Goal: Information Seeking & Learning: Learn about a topic

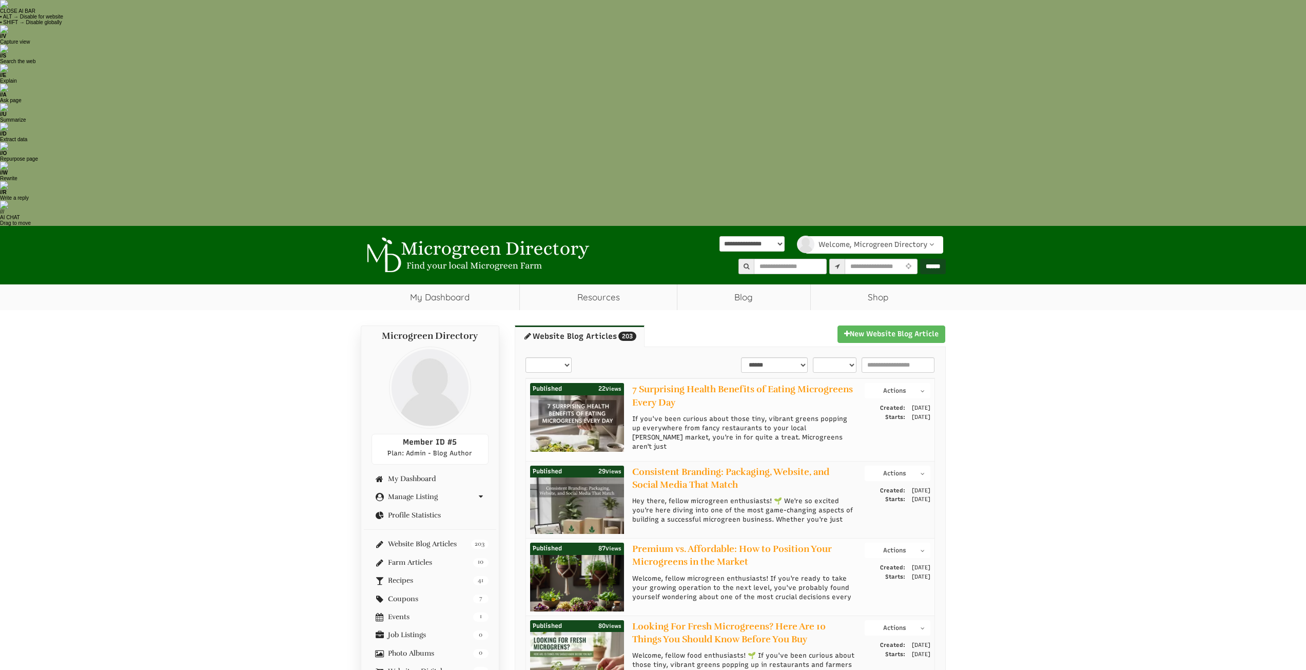
select select "select-1"
select select "select-2"
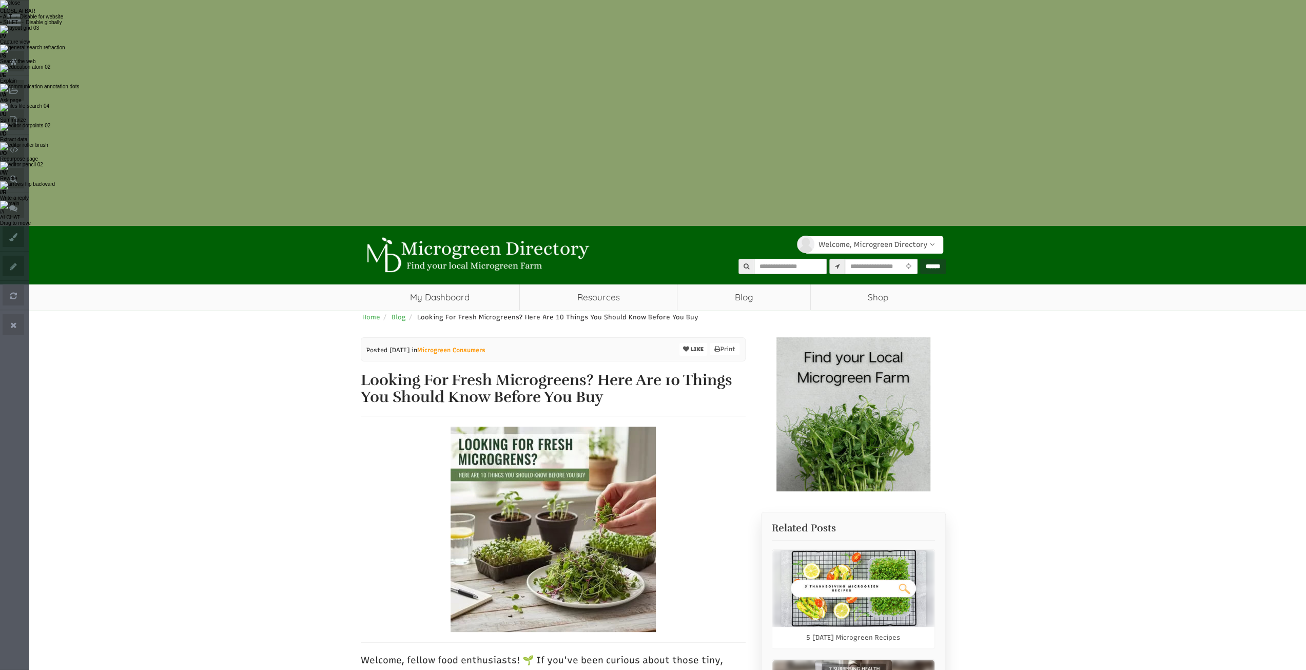
select select "Language Translate Widget"
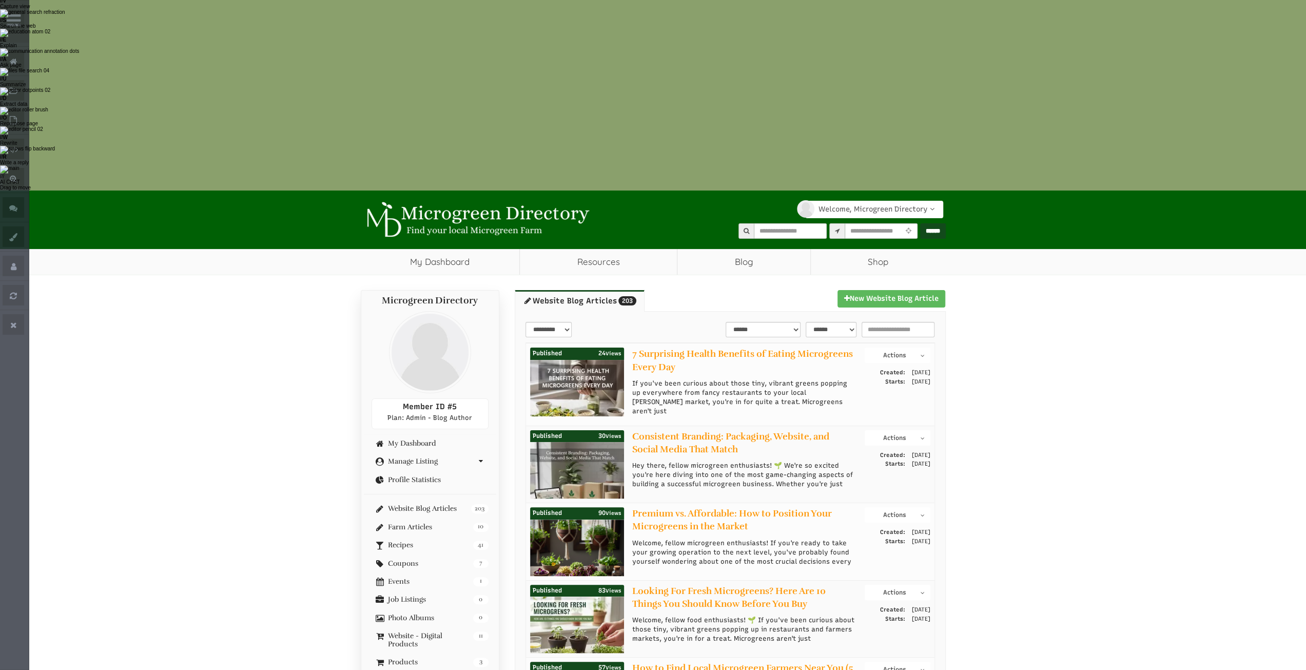
scroll to position [51, 0]
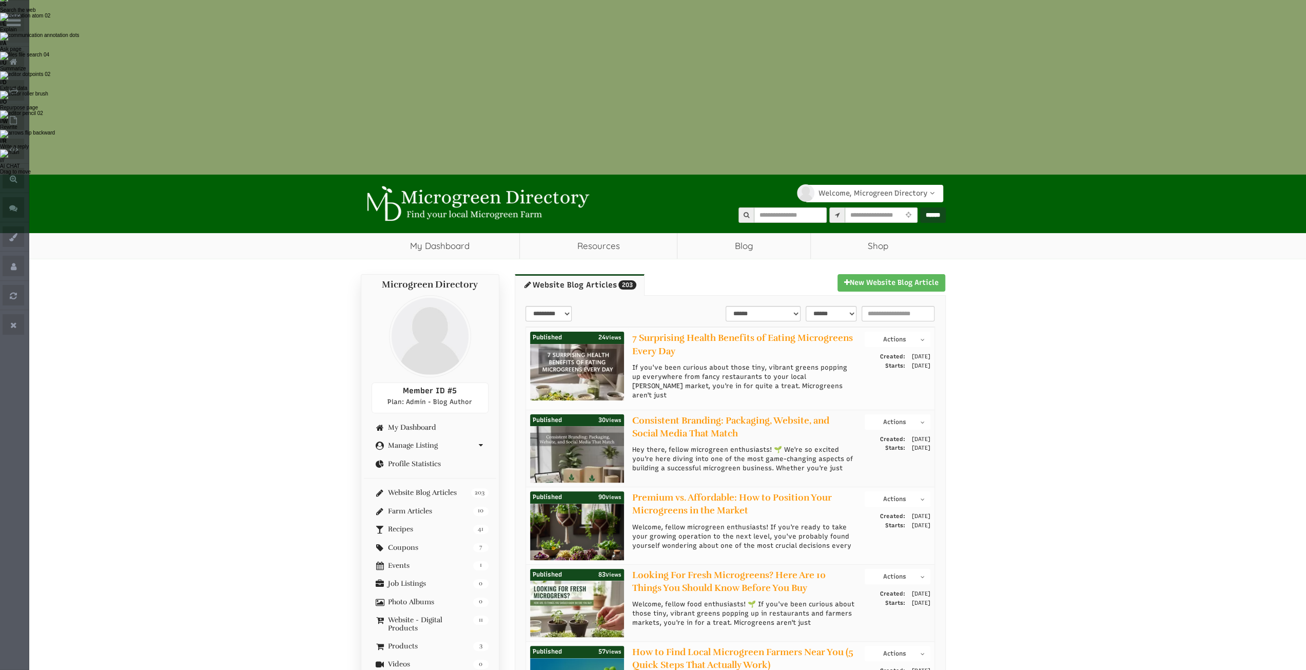
select select "Language Translate Widget"
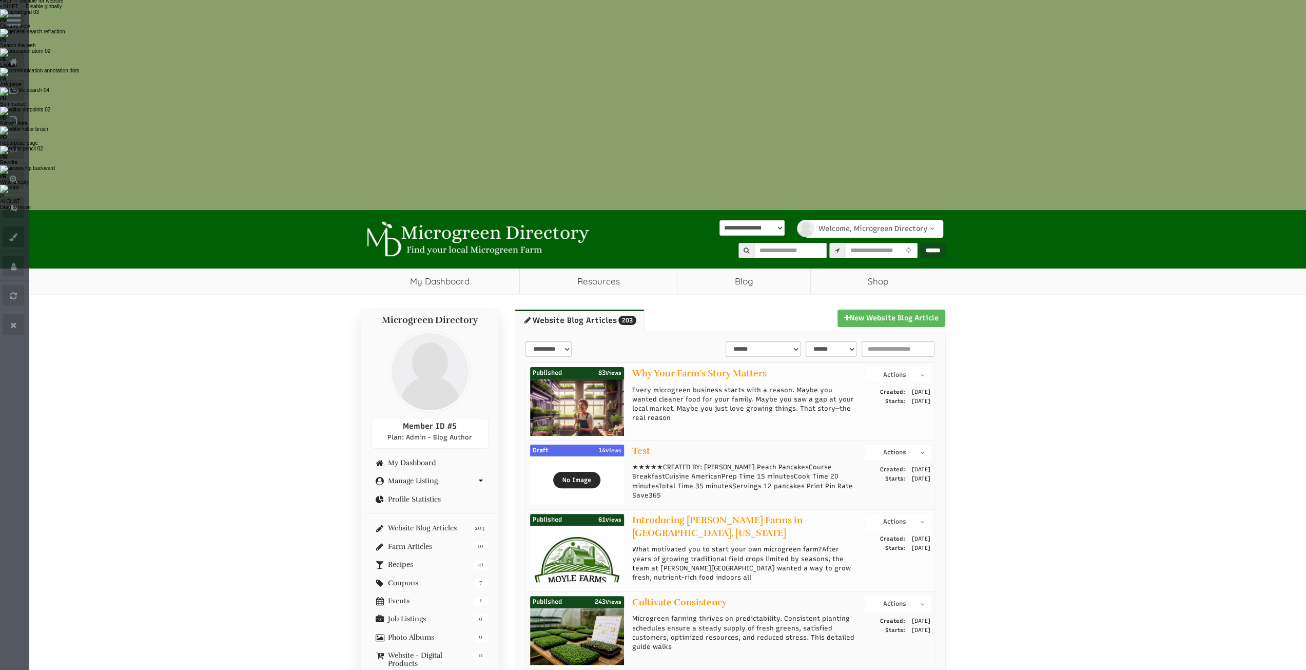
scroll to position [0, 0]
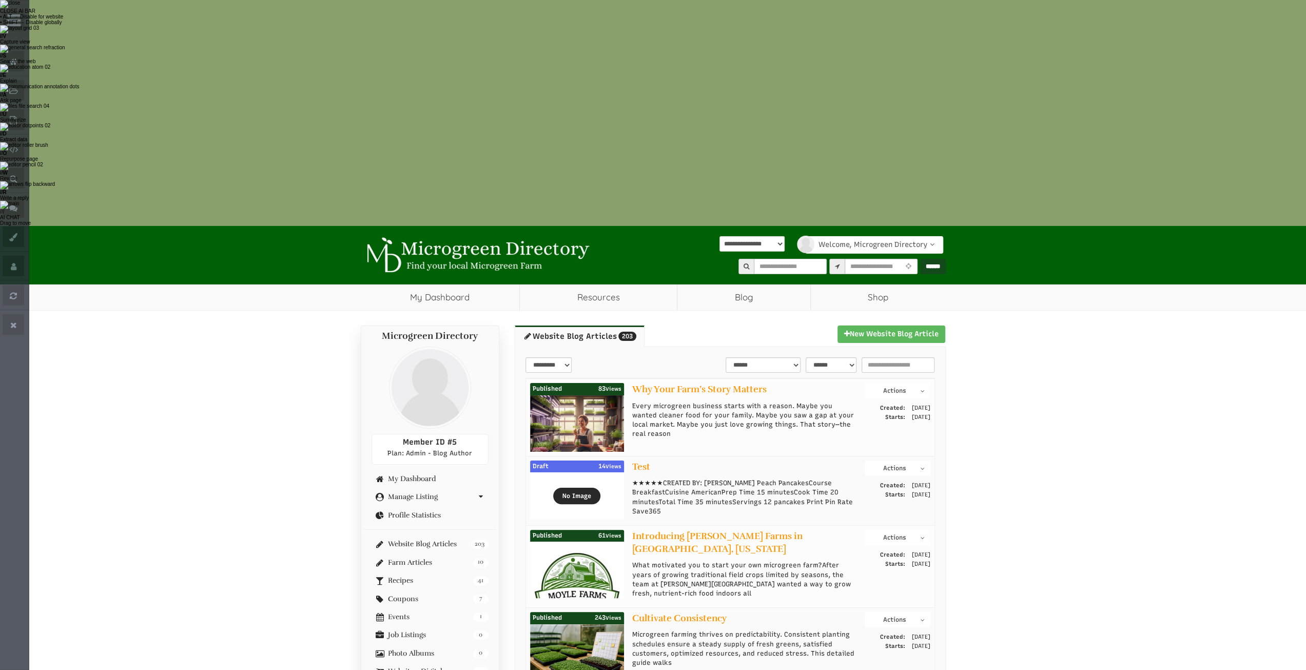
click at [918, 383] on button "Actions" at bounding box center [897, 390] width 65 height 15
click at [890, 402] on link "View Post" at bounding box center [889, 408] width 81 height 12
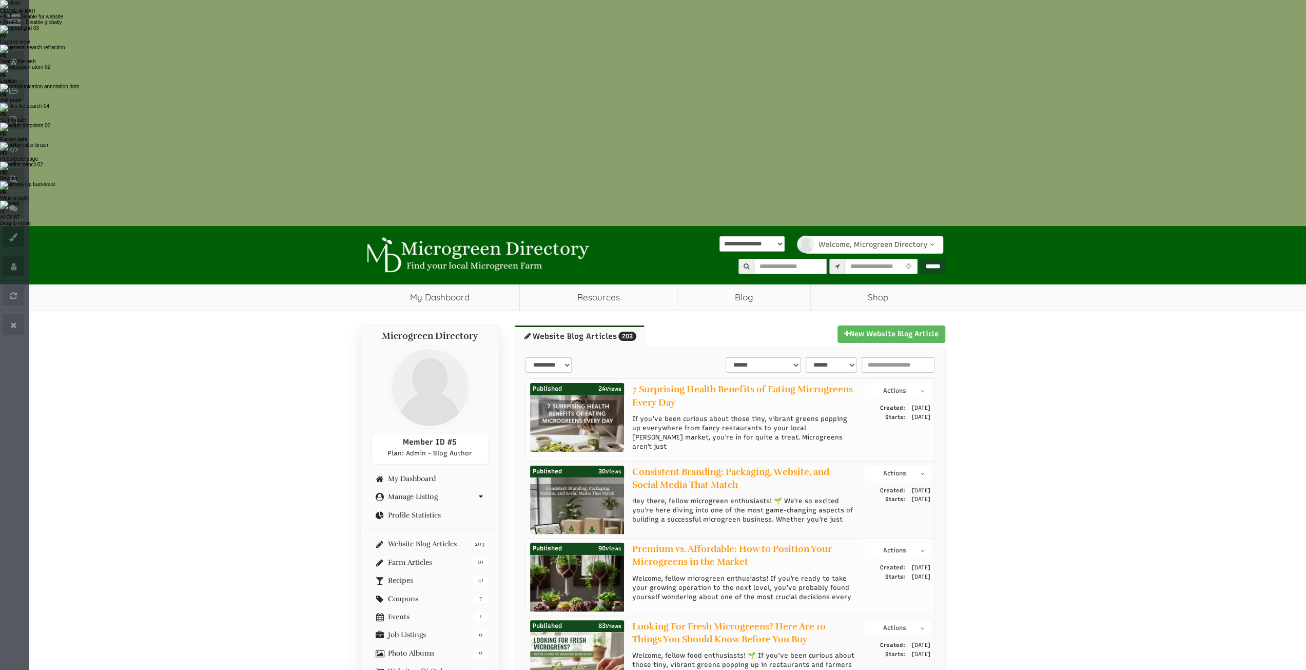
click at [906, 542] on button "Actions" at bounding box center [897, 549] width 65 height 15
click at [878, 562] on link "View Post" at bounding box center [889, 568] width 81 height 12
click at [706, 466] on link "Consistent Branding: Packaging, Website, and Social Media That Match" at bounding box center [730, 478] width 197 height 24
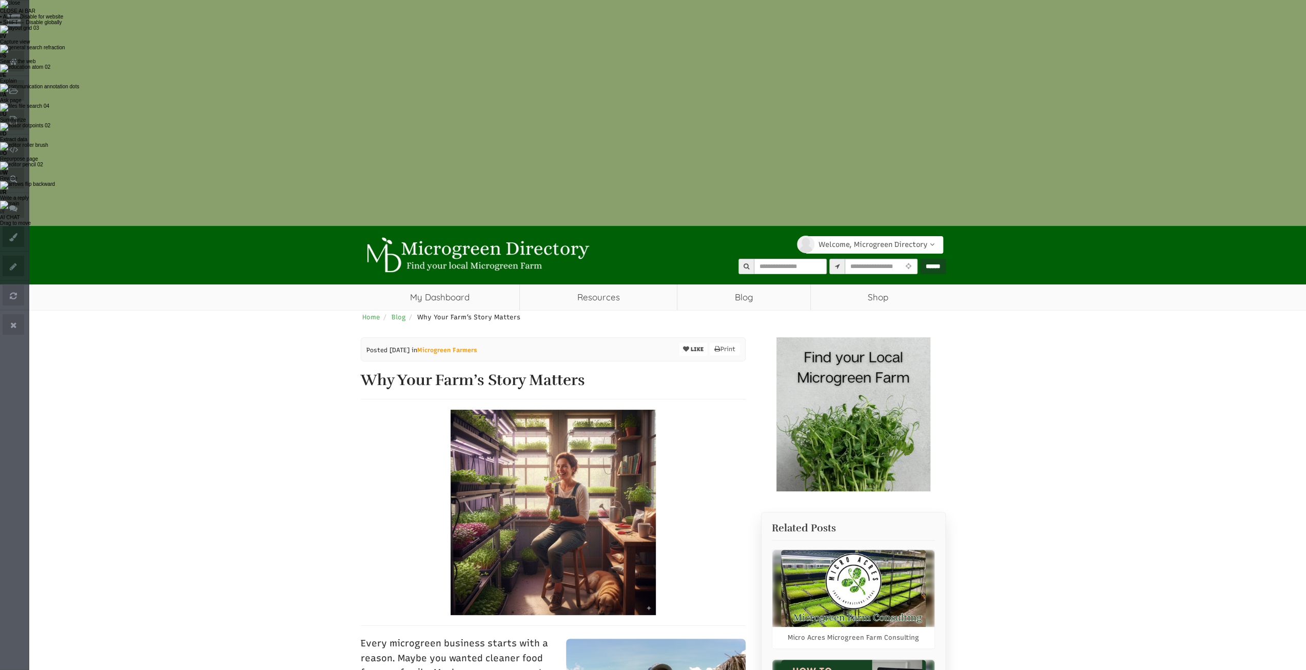
select select "Language Translate Widget"
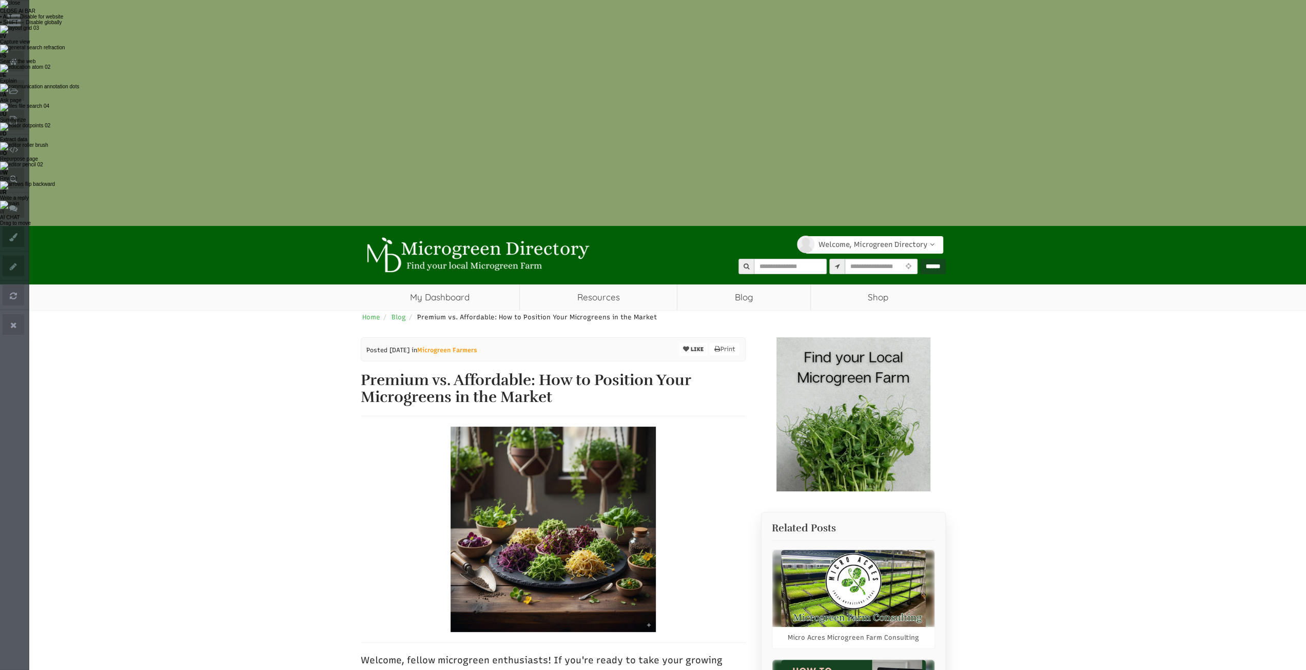
select select "Language Translate Widget"
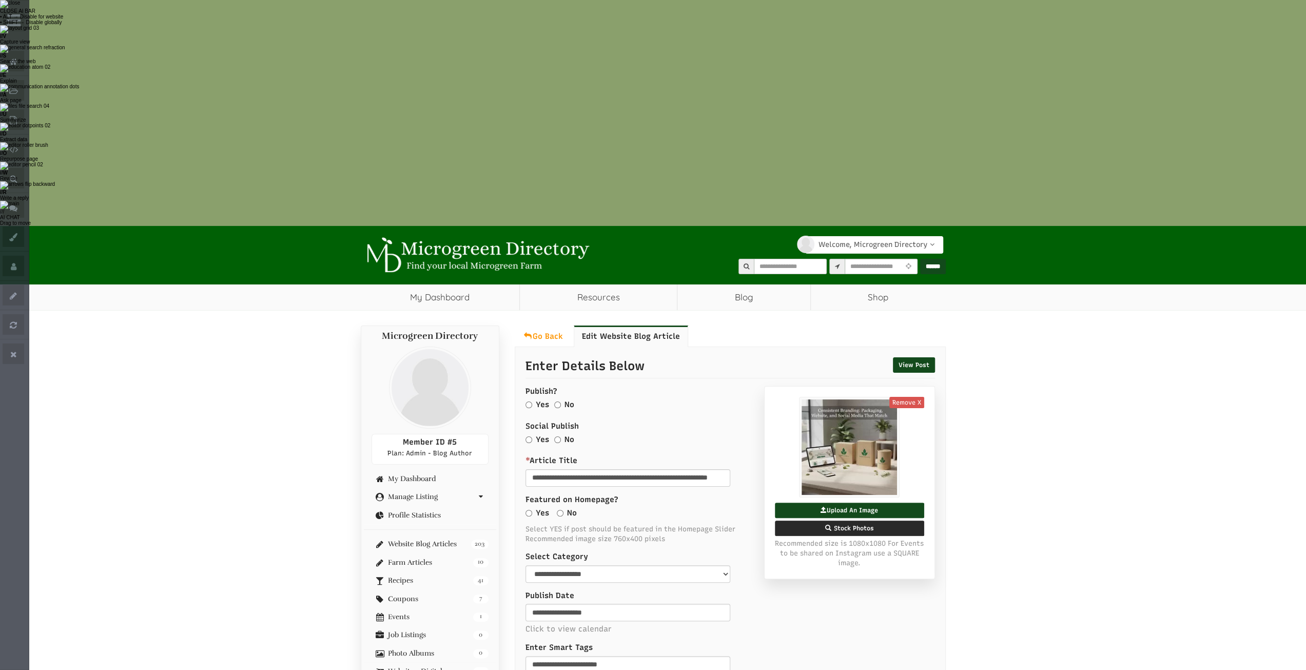
select select "Language Translate Widget"
click at [920, 357] on link "View Post" at bounding box center [914, 364] width 42 height 15
